Goal: Download file/media

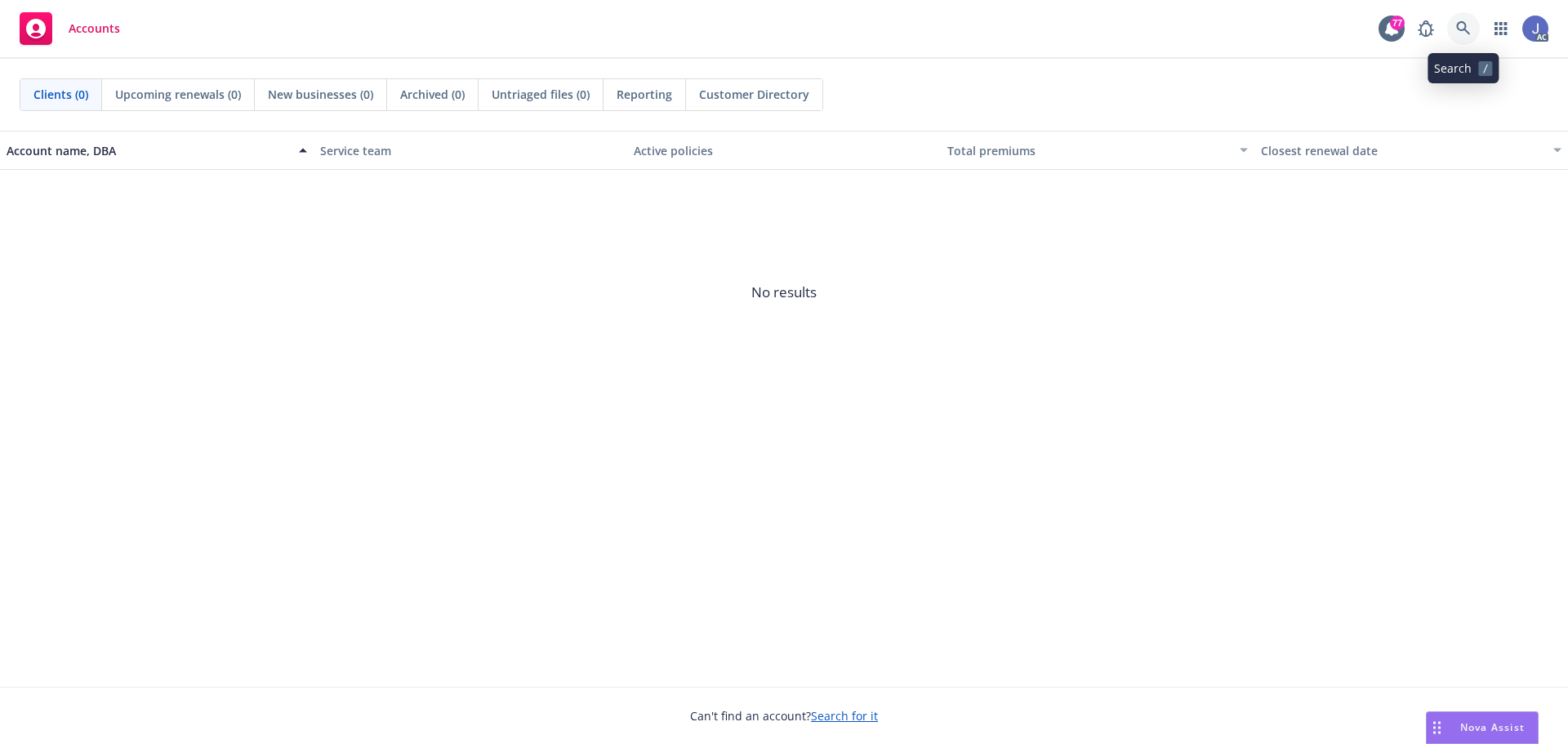
click at [1468, 30] on icon at bounding box center [1463, 29] width 15 height 15
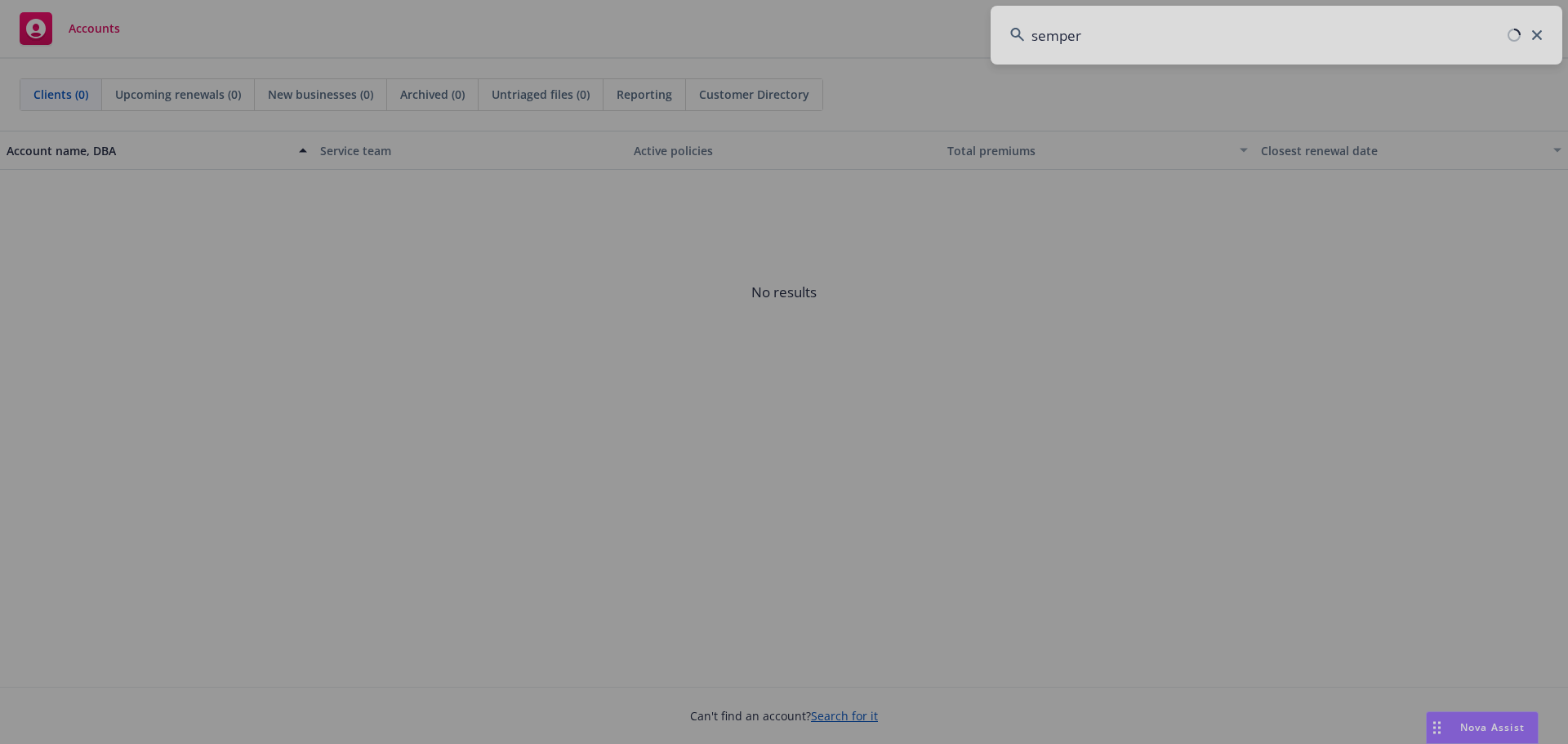
type input "semper"
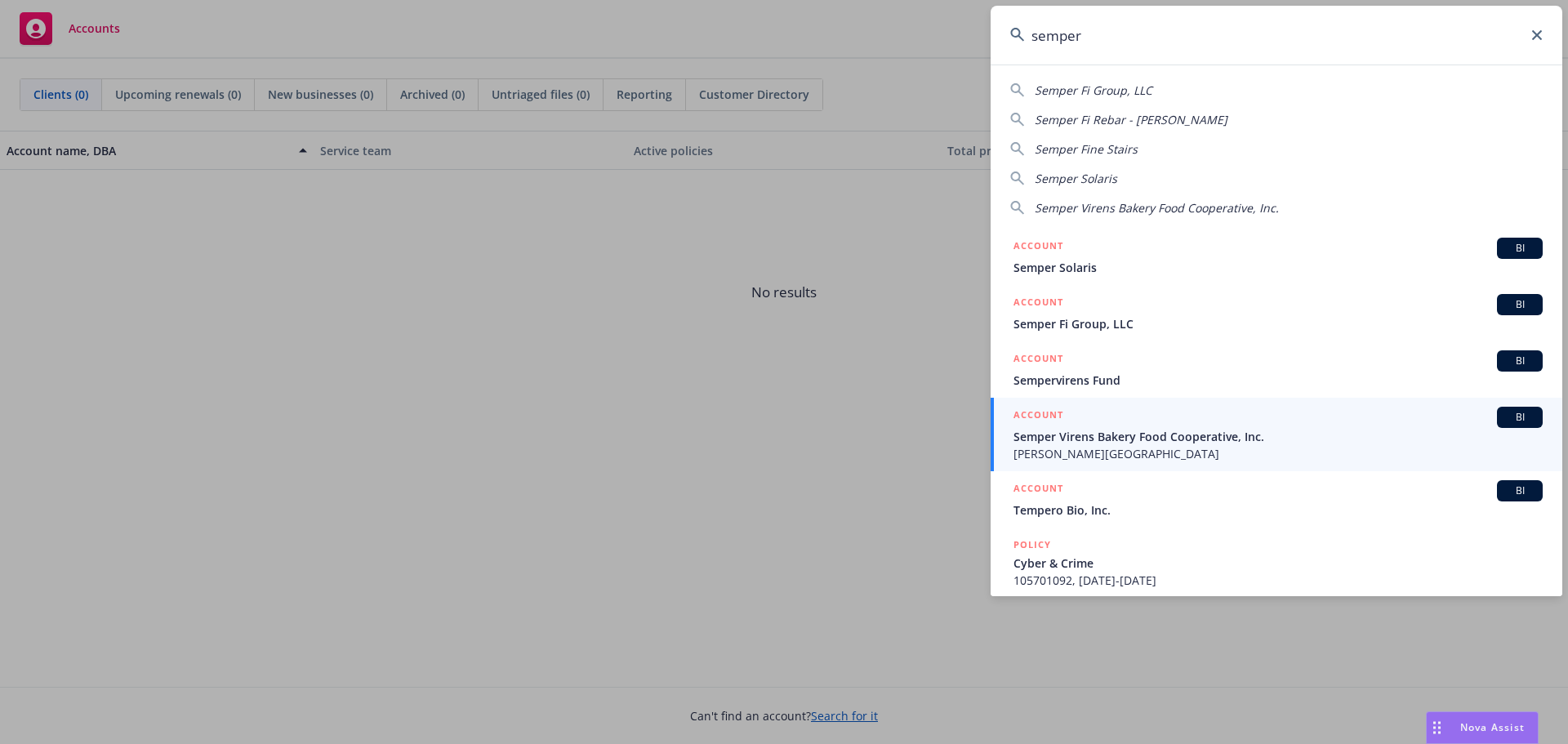
click at [1105, 453] on span "[PERSON_NAME][GEOGRAPHIC_DATA]" at bounding box center [1277, 453] width 529 height 17
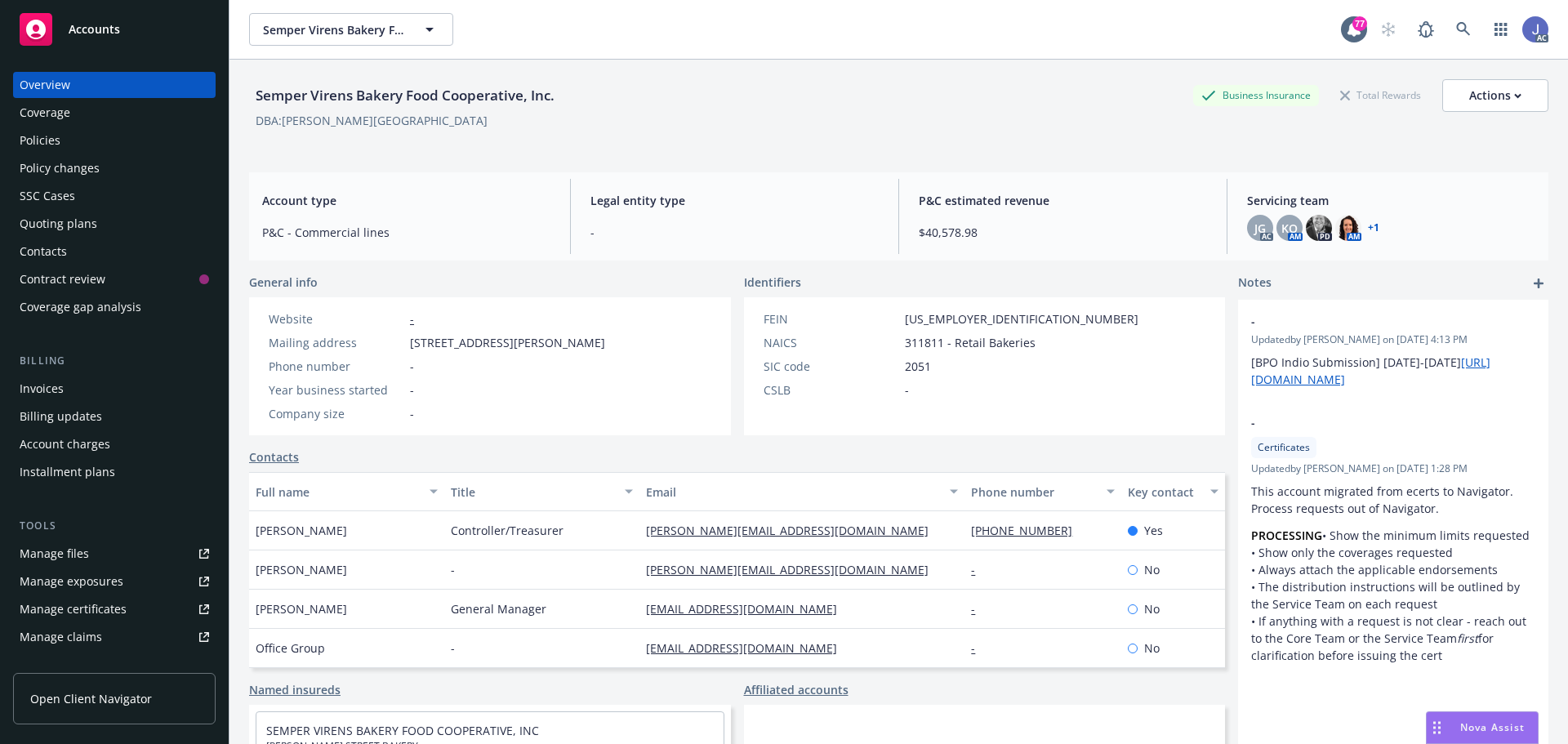
click at [77, 138] on div "Policies" at bounding box center [115, 140] width 189 height 26
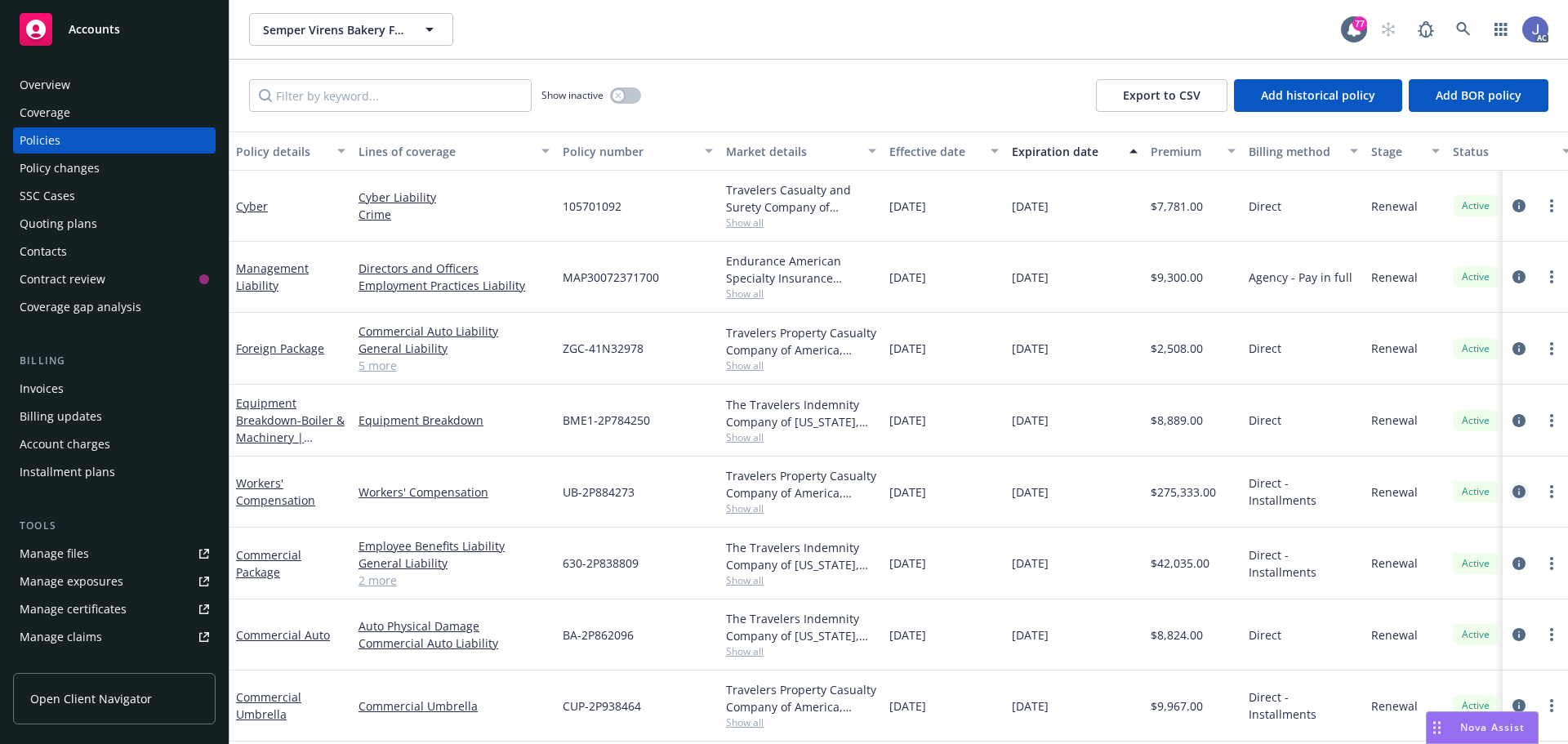
click at [1512, 492] on icon "circleInformation" at bounding box center [1519, 492] width 13 height 13
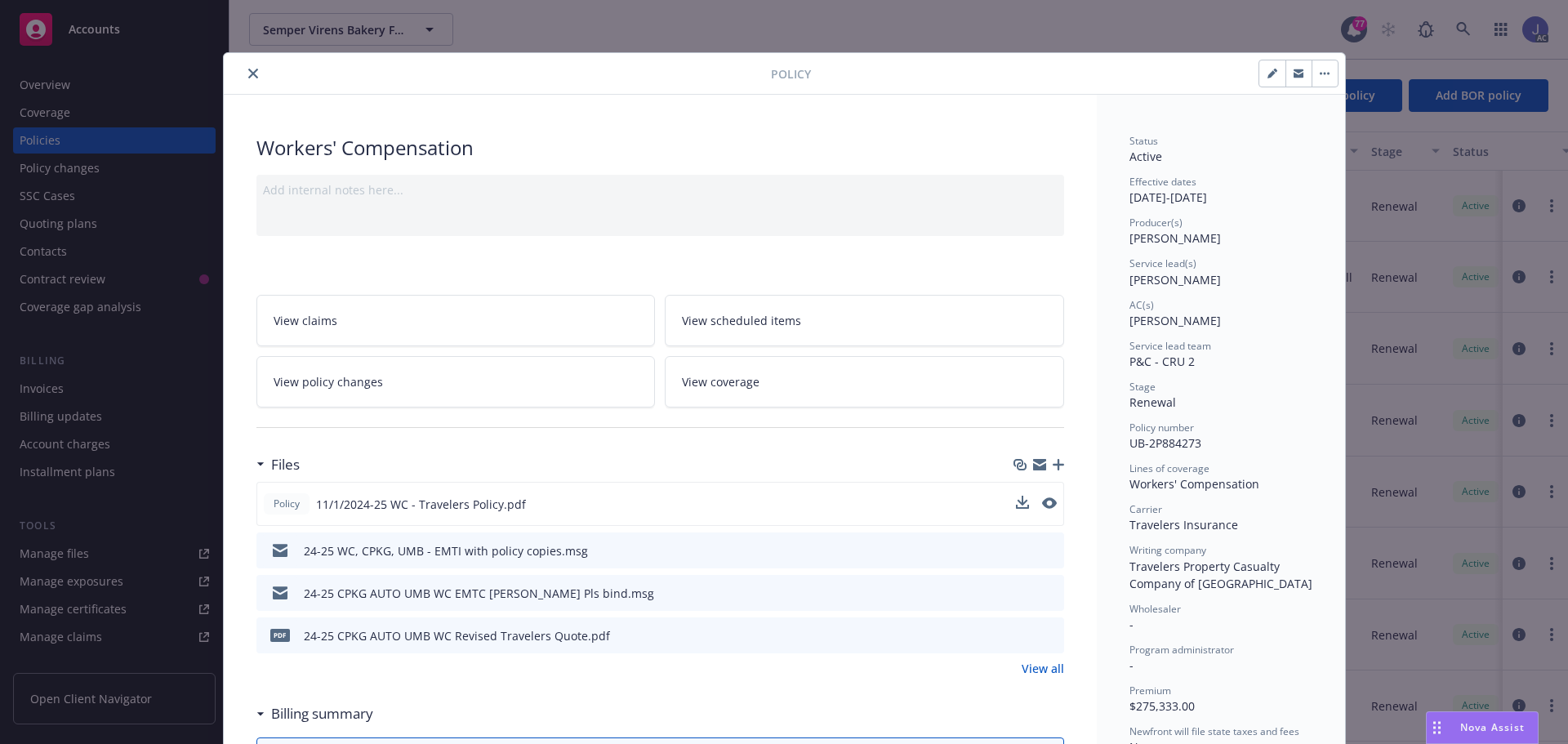
click at [566, 502] on div "Policy 11/1/2024-25 WC - Travelers Policy.pdf" at bounding box center [660, 503] width 807 height 44
click at [1014, 497] on icon "download file" at bounding box center [1021, 503] width 13 height 13
